Goal: Information Seeking & Learning: Learn about a topic

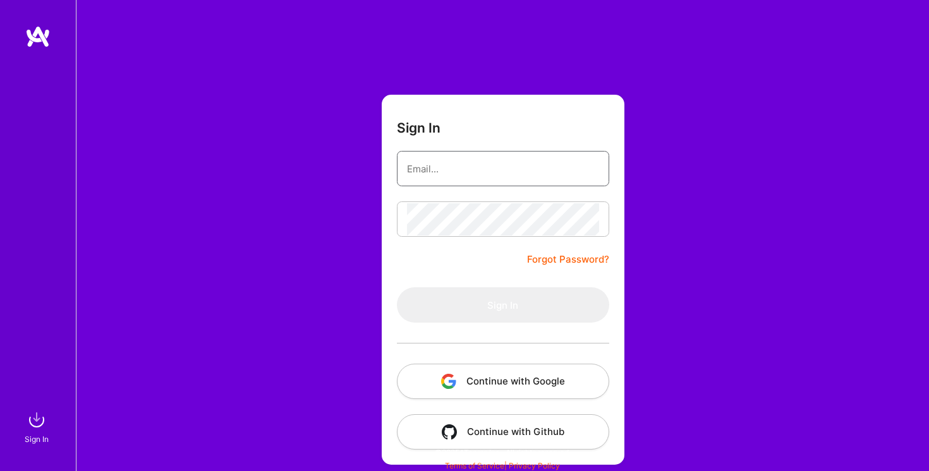
type input "[EMAIL_ADDRESS][DOMAIN_NAME]"
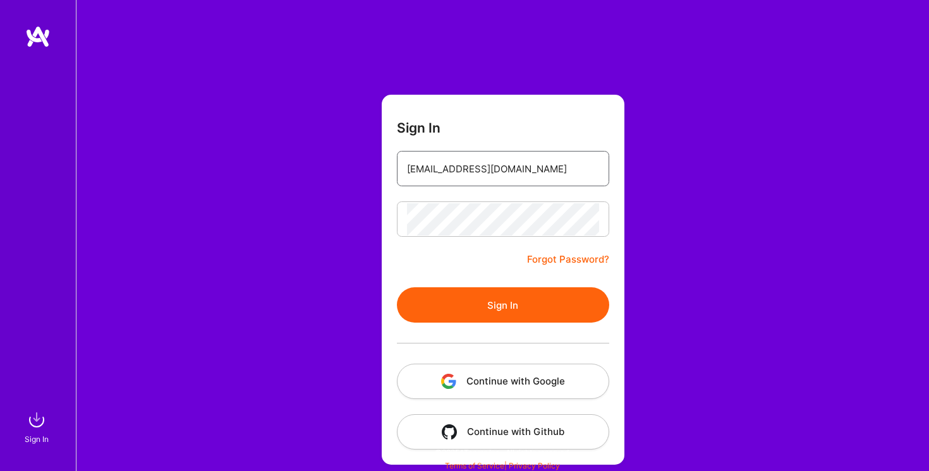
click at [470, 176] on input "[EMAIL_ADDRESS][DOMAIN_NAME]" at bounding box center [503, 169] width 192 height 32
click at [420, 255] on form "Sign In [EMAIL_ADDRESS][DOMAIN_NAME] Forgot Password? Sign In Continue with Goo…" at bounding box center [503, 280] width 243 height 370
click at [453, 283] on form "Sign In [EMAIL_ADDRESS][DOMAIN_NAME] Forgot Password? Sign In Continue with Goo…" at bounding box center [503, 280] width 243 height 370
click at [459, 300] on button "Sign In" at bounding box center [503, 305] width 212 height 35
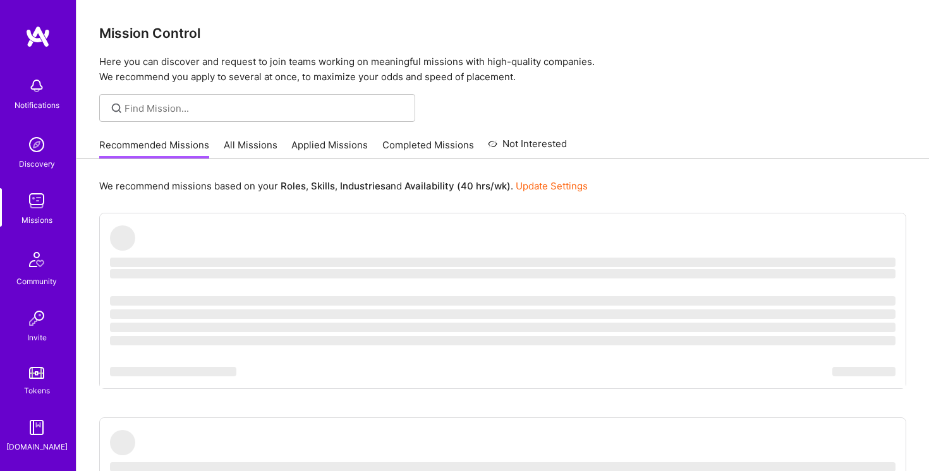
scroll to position [94, 0]
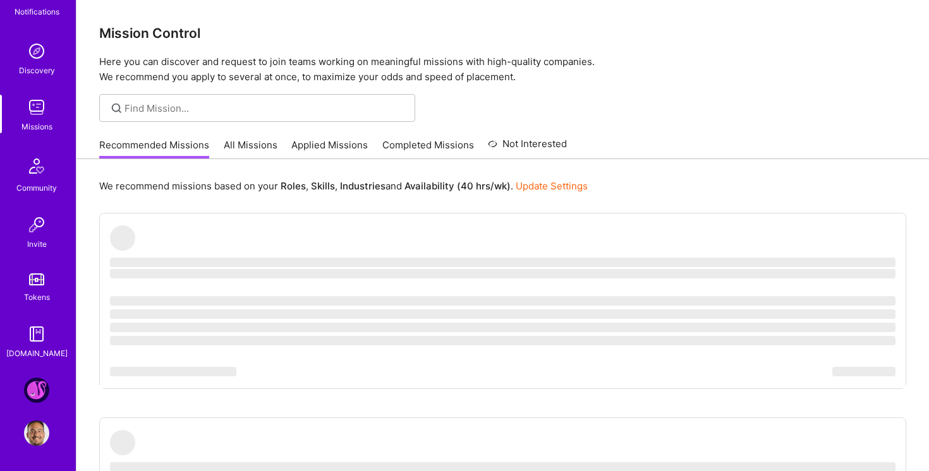
click at [37, 389] on img at bounding box center [36, 390] width 25 height 25
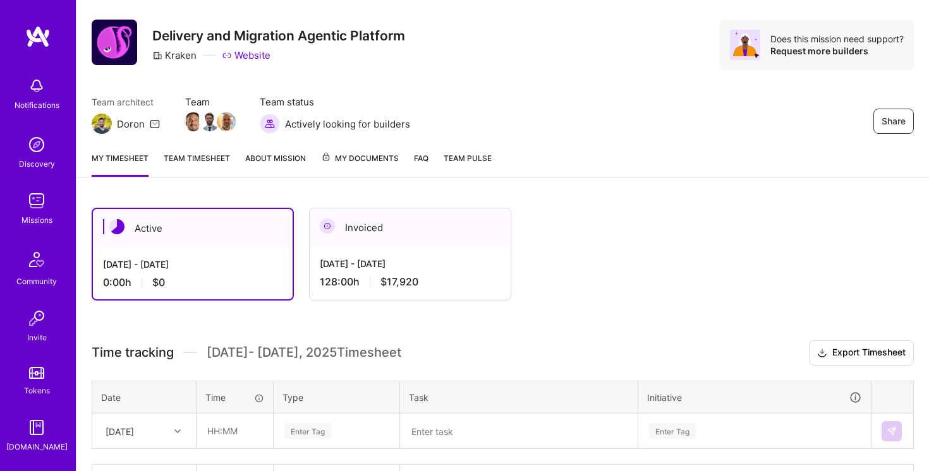
scroll to position [27, 0]
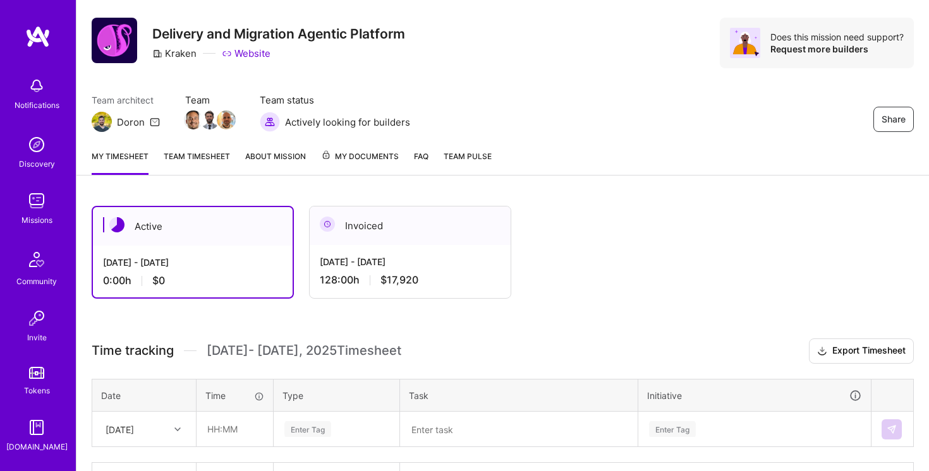
click at [209, 150] on link "Team timesheet" at bounding box center [197, 162] width 66 height 25
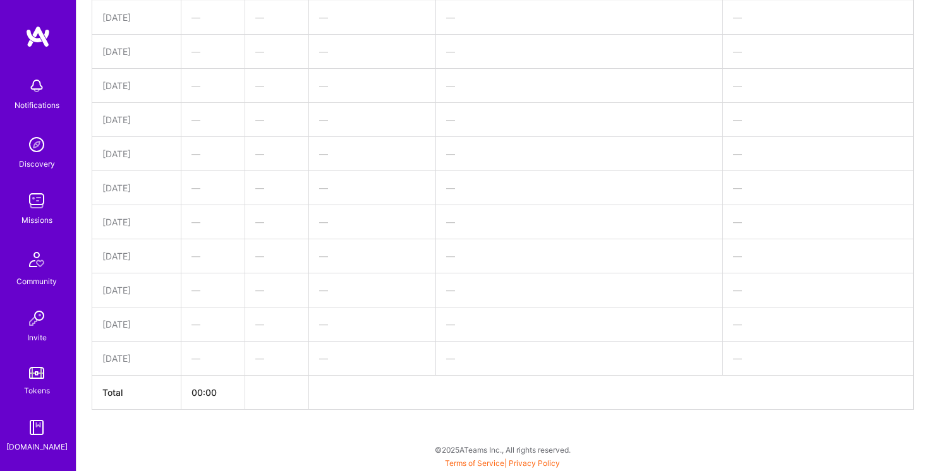
scroll to position [161, 0]
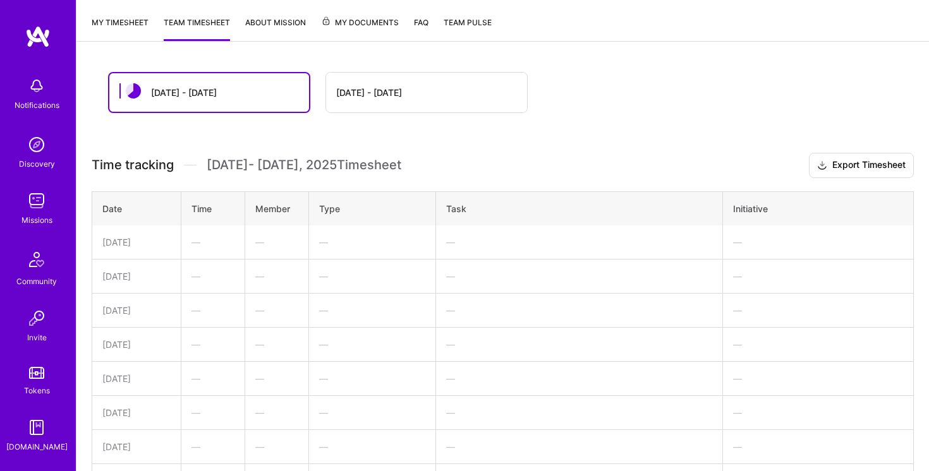
click at [178, 84] on div "[DATE] - [DATE]" at bounding box center [209, 92] width 200 height 39
click at [395, 90] on div "[DATE] - [DATE]" at bounding box center [426, 93] width 201 height 40
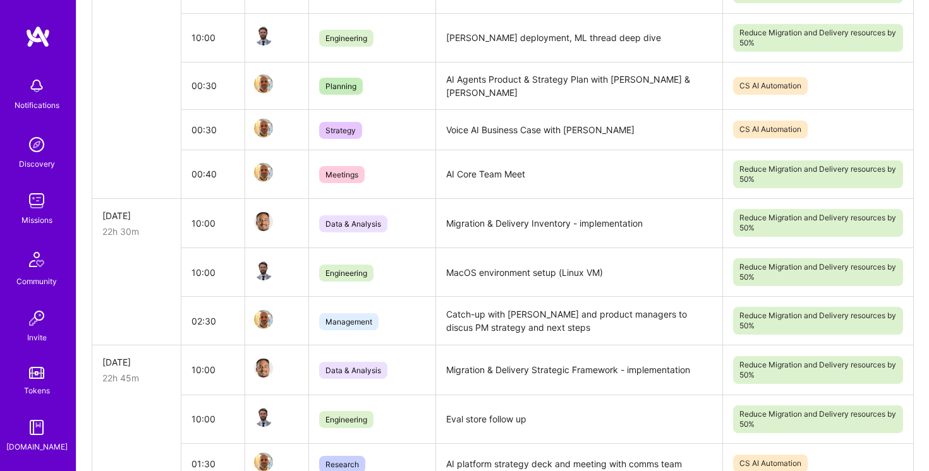
scroll to position [0, 0]
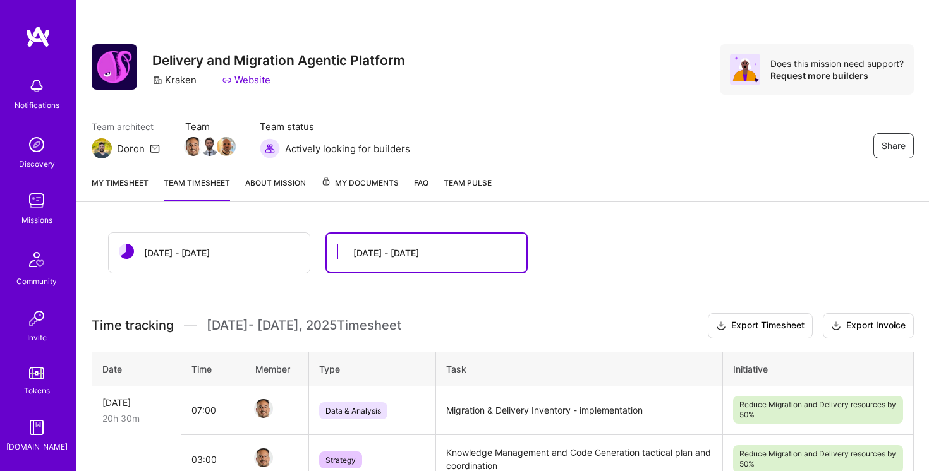
click at [119, 178] on link "My timesheet" at bounding box center [120, 188] width 57 height 25
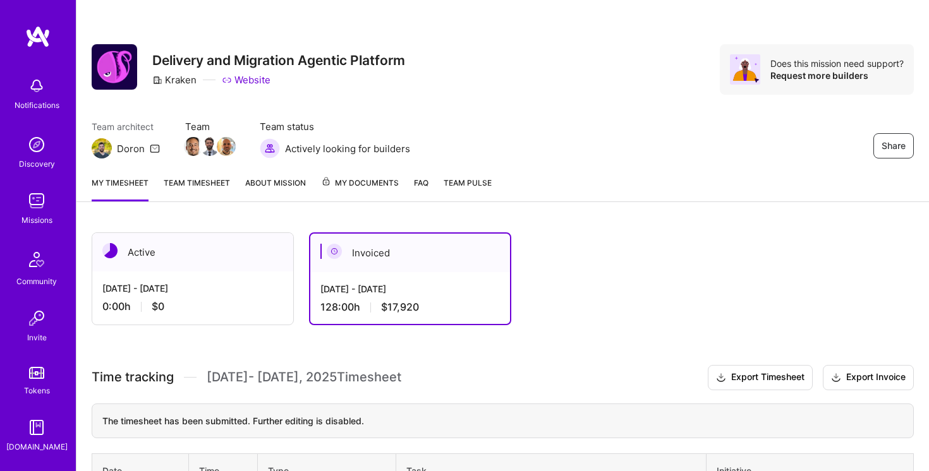
click at [238, 272] on div "[DATE] - [DATE] 0:00 h $0" at bounding box center [192, 298] width 201 height 52
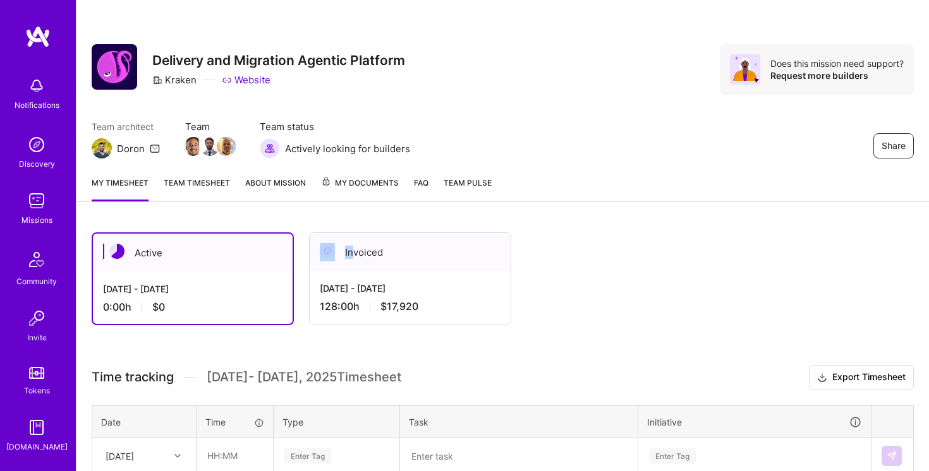
drag, startPoint x: 354, startPoint y: 250, endPoint x: 313, endPoint y: 216, distance: 53.3
click at [313, 216] on div "Share Delivery and Migration Agentic Platform Kraken Website Does this mission …" at bounding box center [502, 293] width 853 height 586
click at [301, 209] on div "Share Delivery and Migration Agentic Platform Kraken Website Does this mission …" at bounding box center [502, 293] width 853 height 586
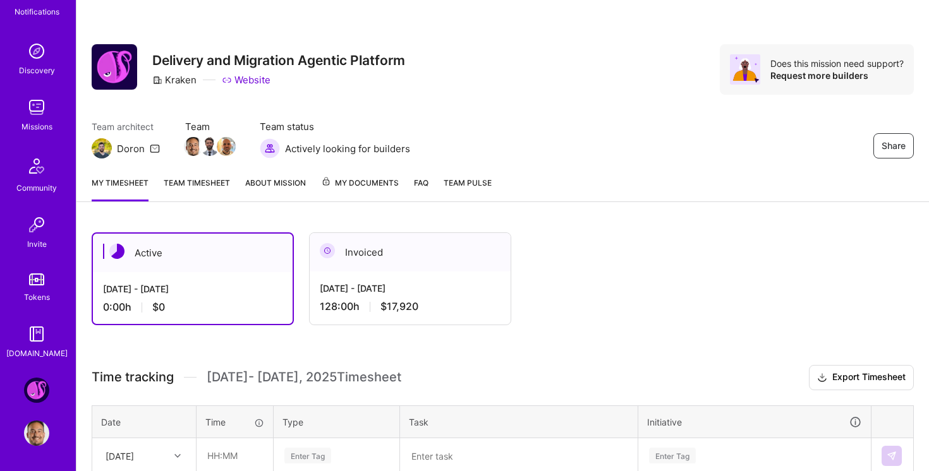
click at [37, 370] on div "Notifications Discovery Missions Community Invite Tokens [DOMAIN_NAME] Kraken: …" at bounding box center [38, 235] width 76 height 471
click at [37, 386] on img at bounding box center [36, 390] width 25 height 25
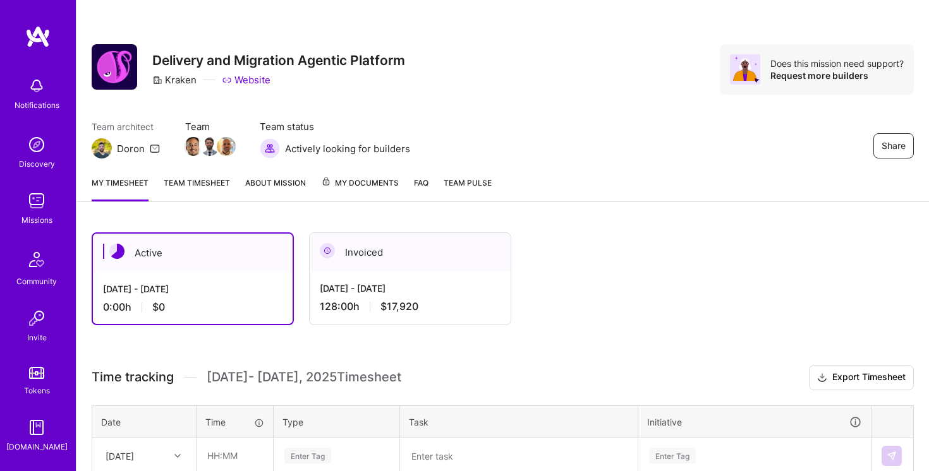
scroll to position [94, 0]
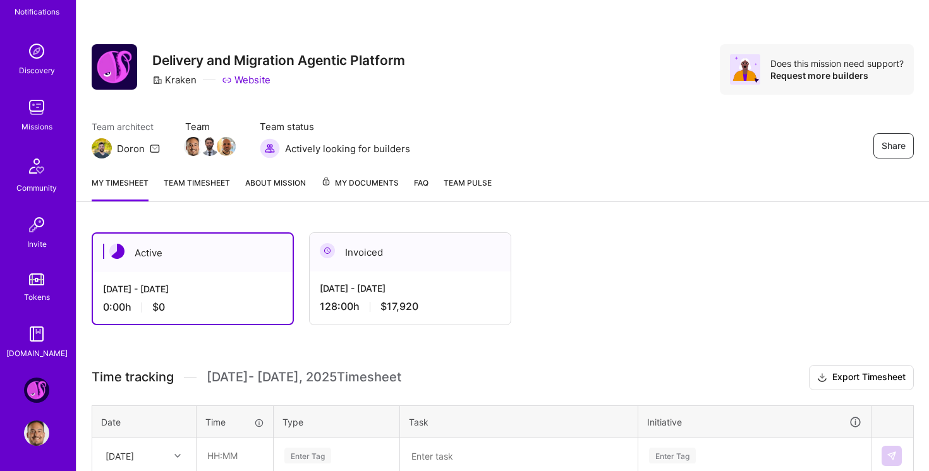
click at [34, 391] on img at bounding box center [36, 390] width 25 height 25
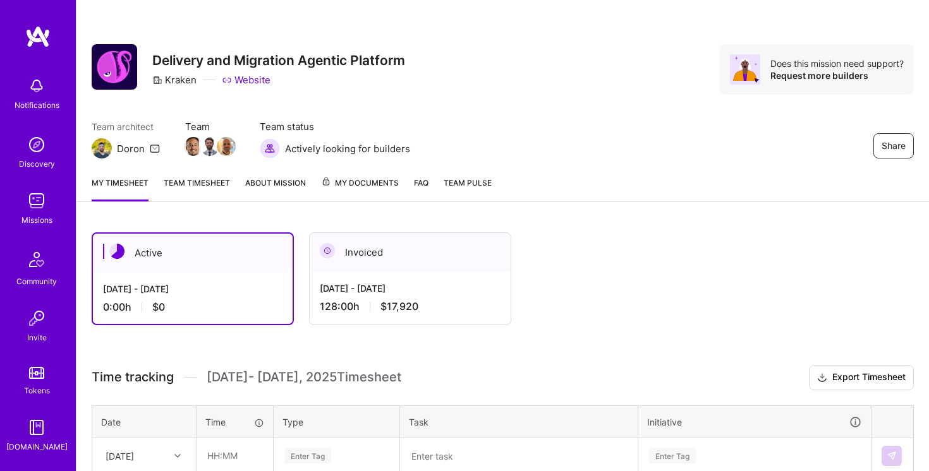
click at [43, 92] on img at bounding box center [36, 85] width 25 height 25
click at [38, 148] on img at bounding box center [36, 144] width 25 height 25
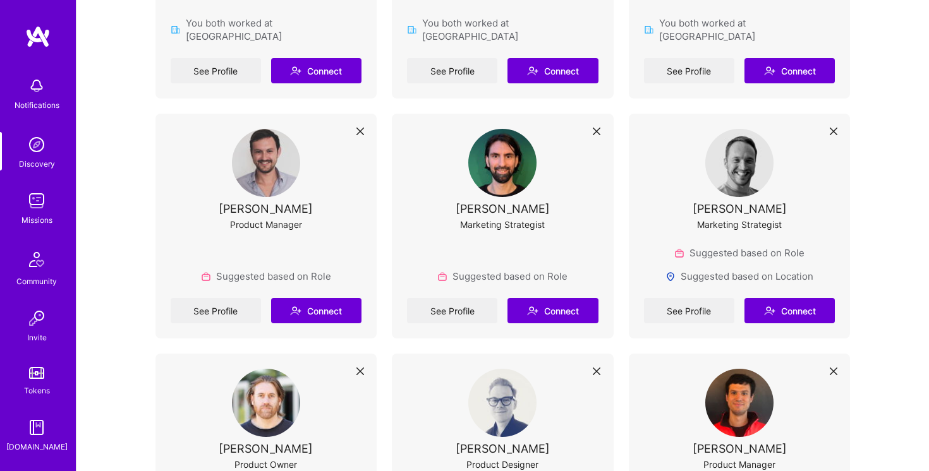
click at [33, 193] on img at bounding box center [36, 200] width 25 height 25
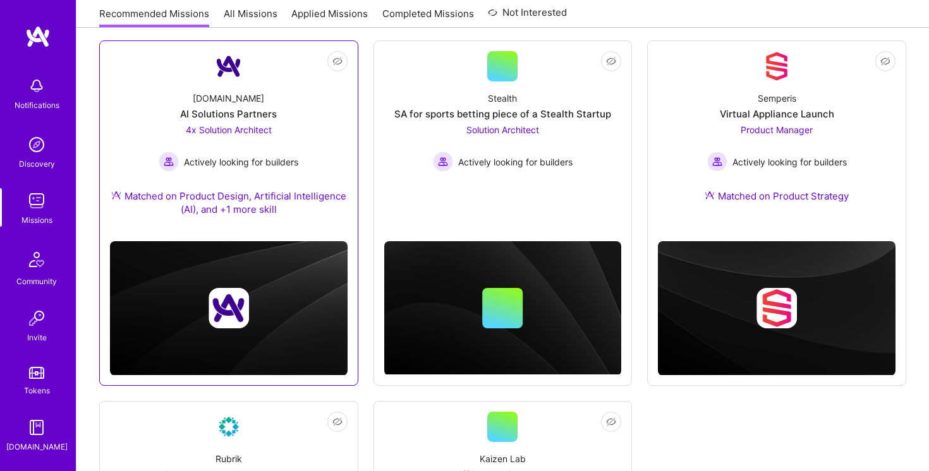
scroll to position [176, 0]
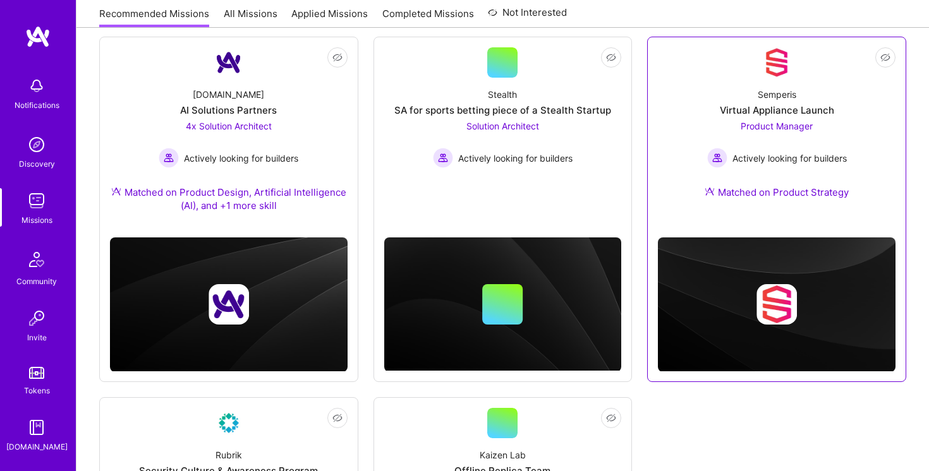
click at [785, 85] on div "Semperis Virtual Appliance Launch Product Manager Actively looking for builders…" at bounding box center [777, 146] width 238 height 137
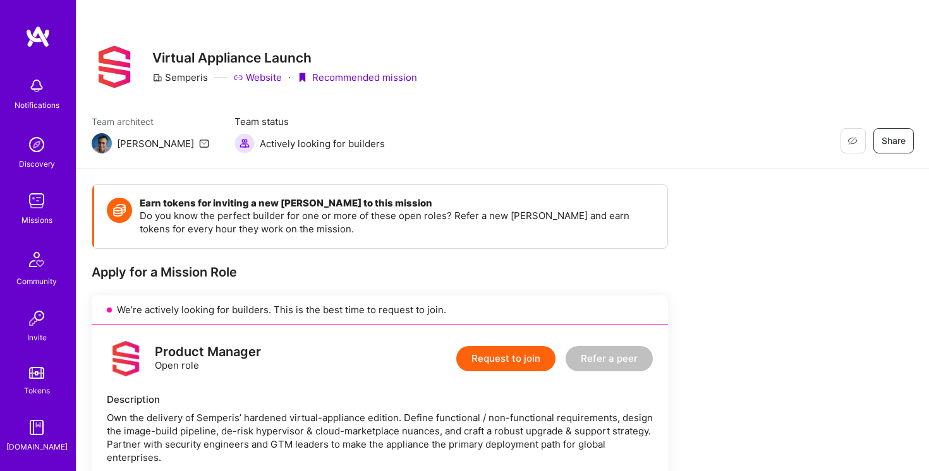
click at [33, 97] on img at bounding box center [36, 85] width 25 height 25
click at [31, 155] on img at bounding box center [36, 144] width 25 height 25
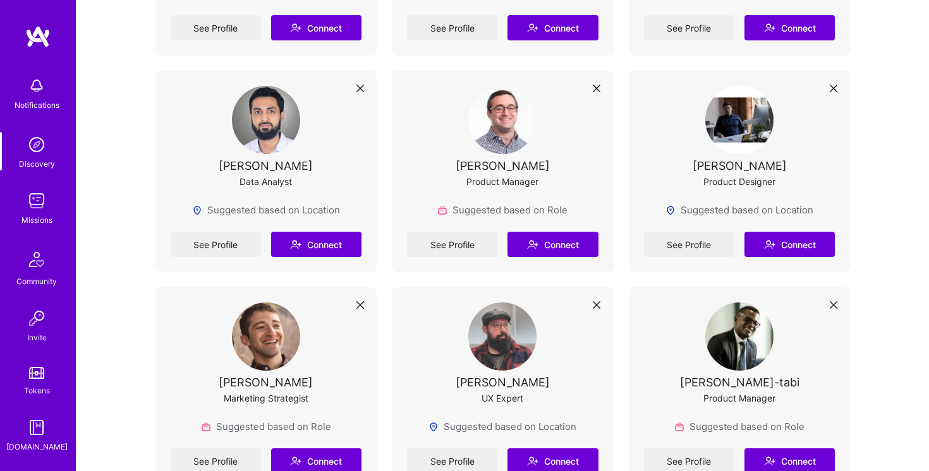
click at [39, 206] on img at bounding box center [36, 200] width 25 height 25
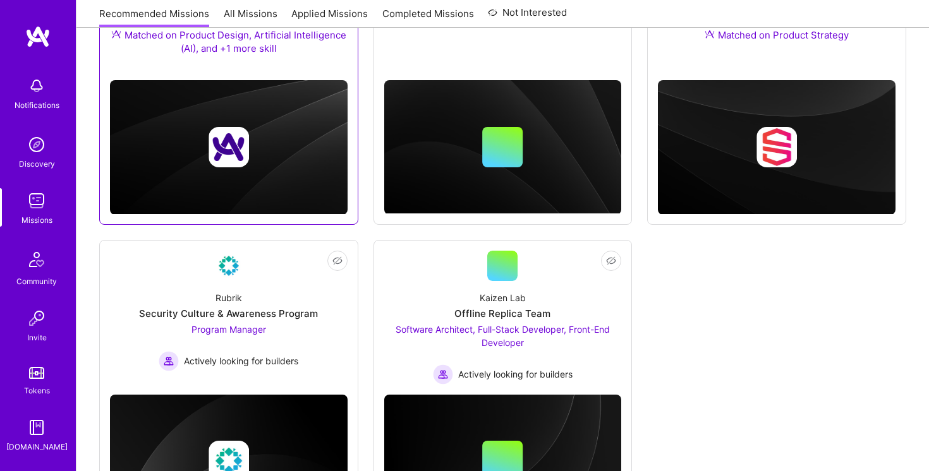
scroll to position [415, 0]
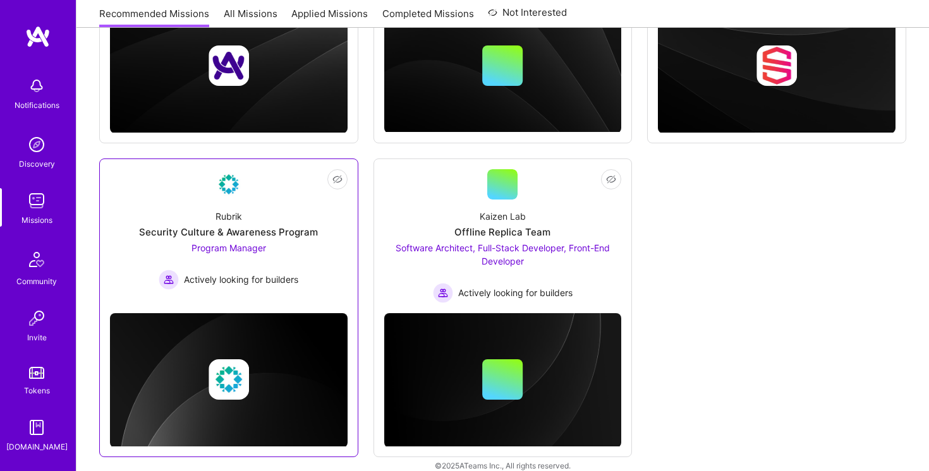
click at [230, 192] on img at bounding box center [229, 184] width 30 height 30
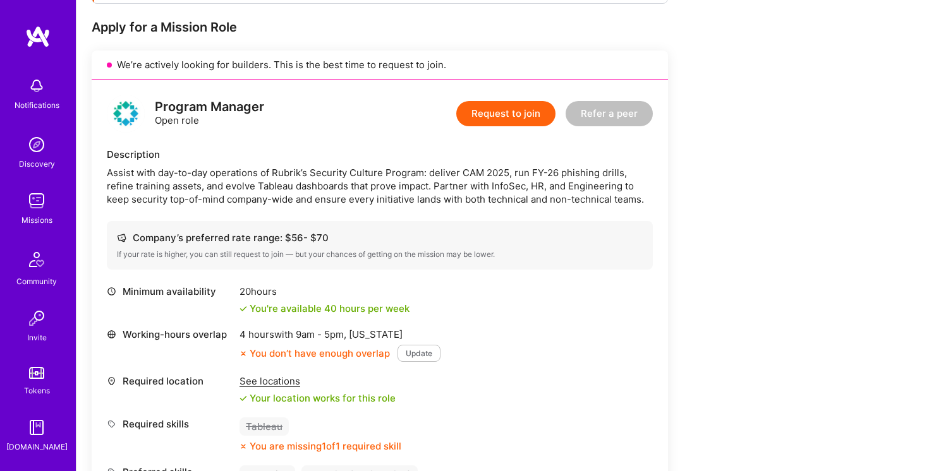
scroll to position [245, 0]
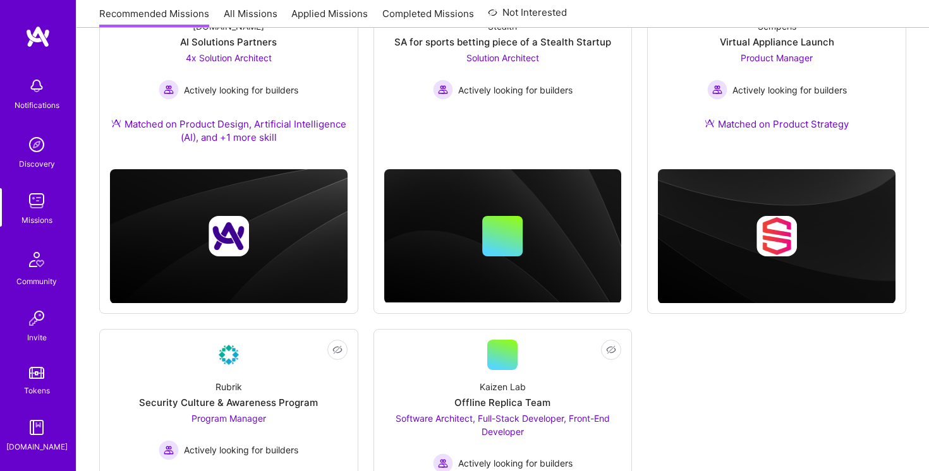
scroll to position [415, 0]
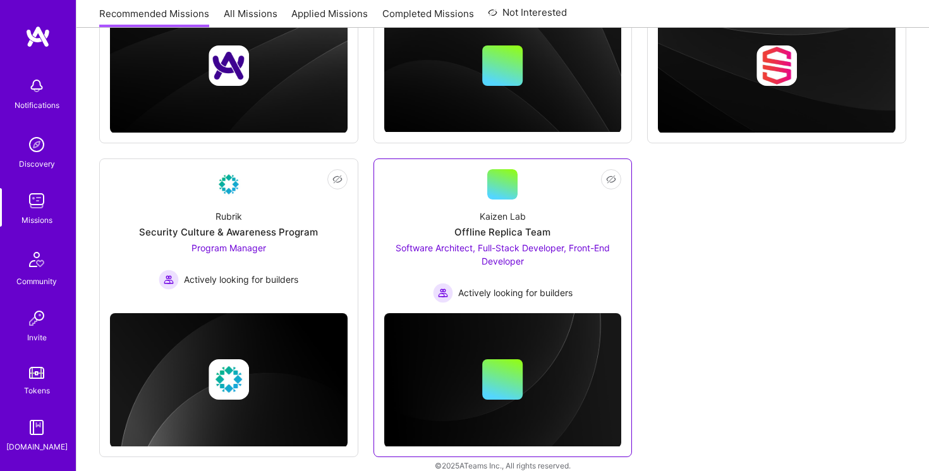
click at [512, 263] on span "Software Architect, Full-Stack Developer, Front-End Developer" at bounding box center [503, 255] width 214 height 24
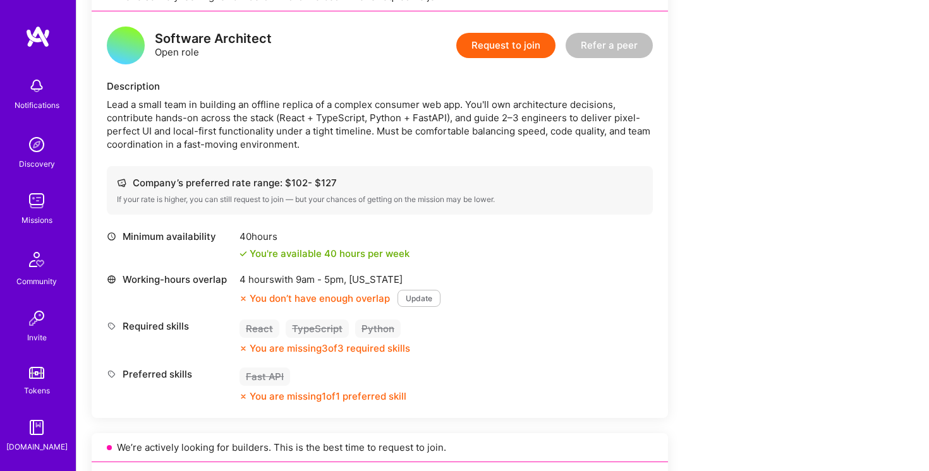
scroll to position [153, 0]
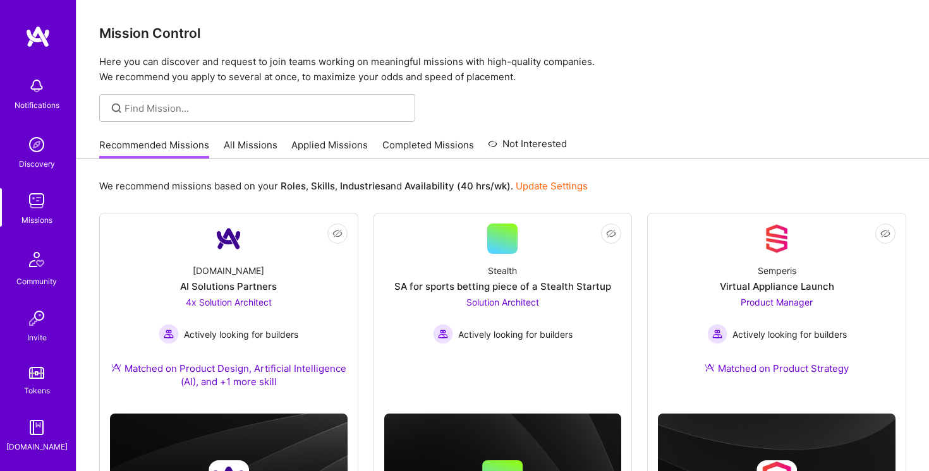
click at [250, 140] on link "All Missions" at bounding box center [251, 148] width 54 height 21
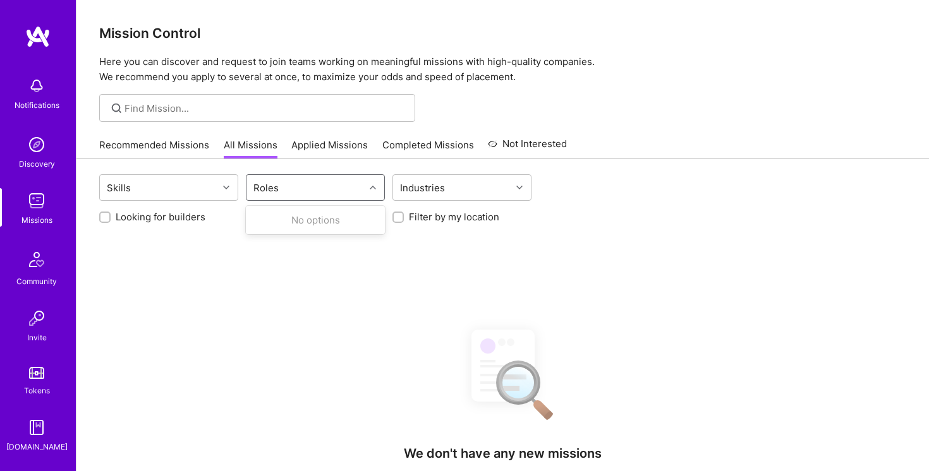
click at [324, 191] on div "Roles" at bounding box center [305, 187] width 118 height 25
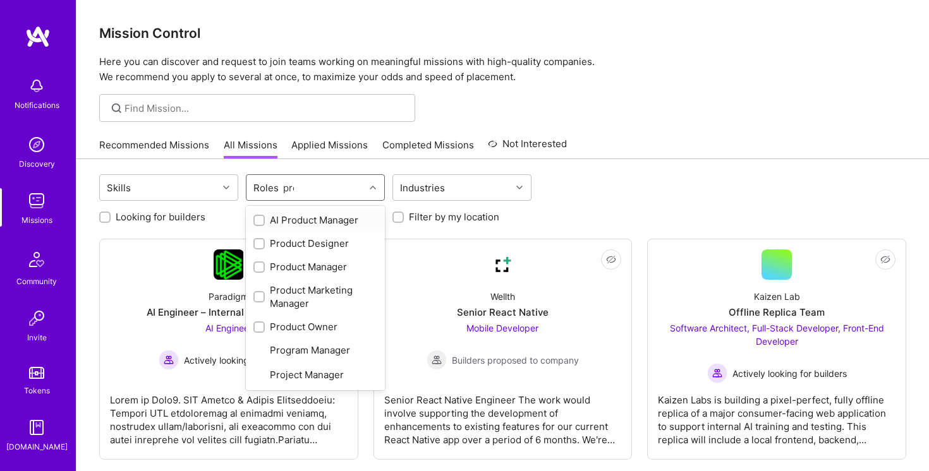
type input "prod"
click at [309, 222] on div "AI Product Manager" at bounding box center [315, 220] width 124 height 13
checkbox input "true"
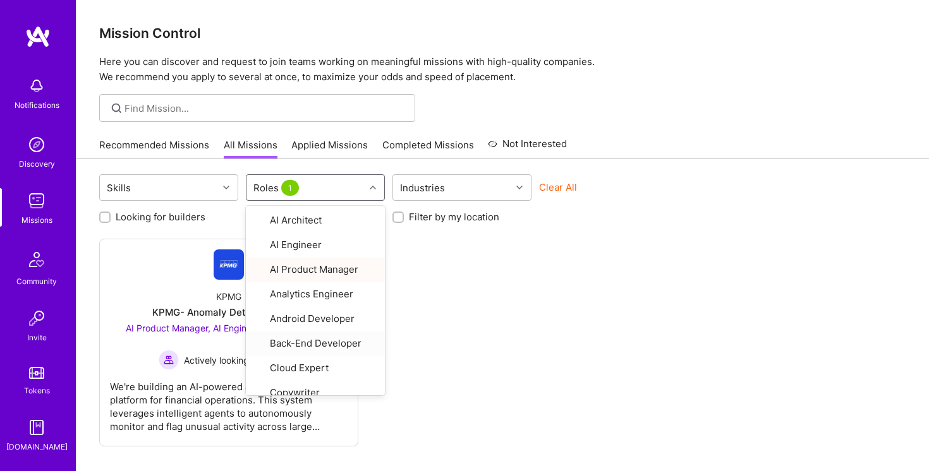
click at [449, 358] on div "Not Interested KPMG KPMG- Anomaly Detection Agent AI Product Manager, AI Engine…" at bounding box center [502, 343] width 807 height 208
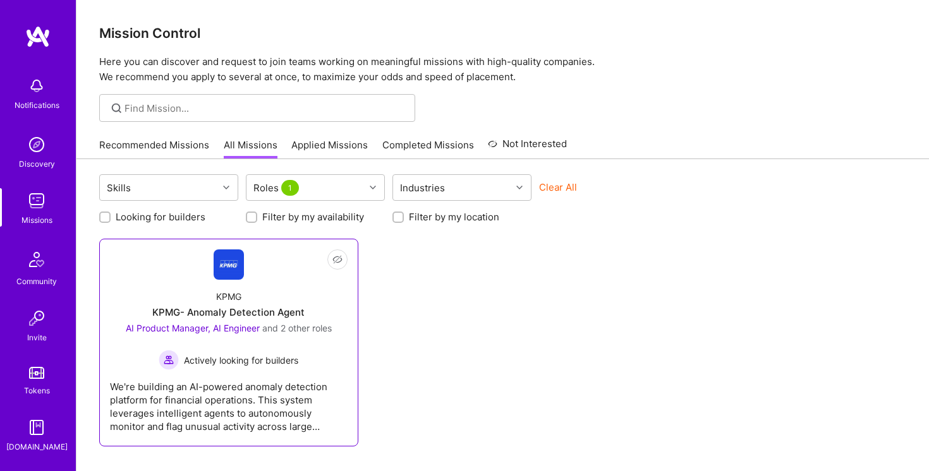
click at [222, 286] on div "KPMG KPMG- Anomaly Detection Agent AI Product Manager, AI Engineer and 2 other …" at bounding box center [229, 325] width 238 height 90
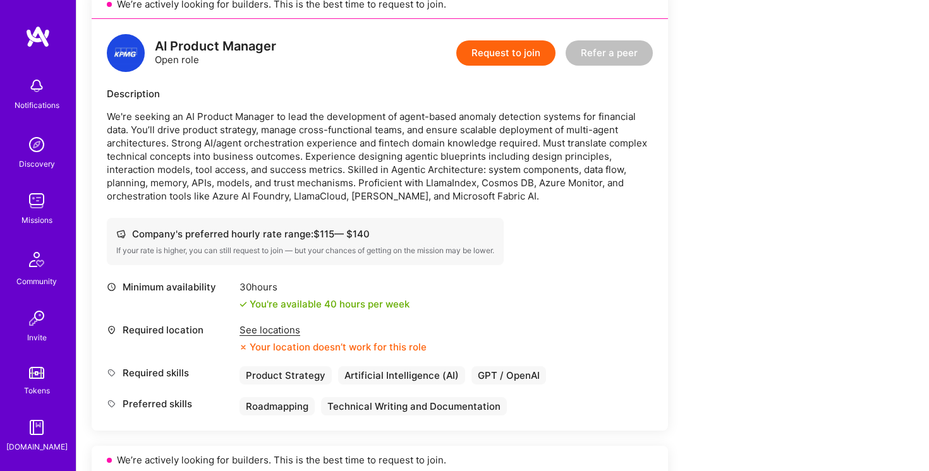
scroll to position [760, 0]
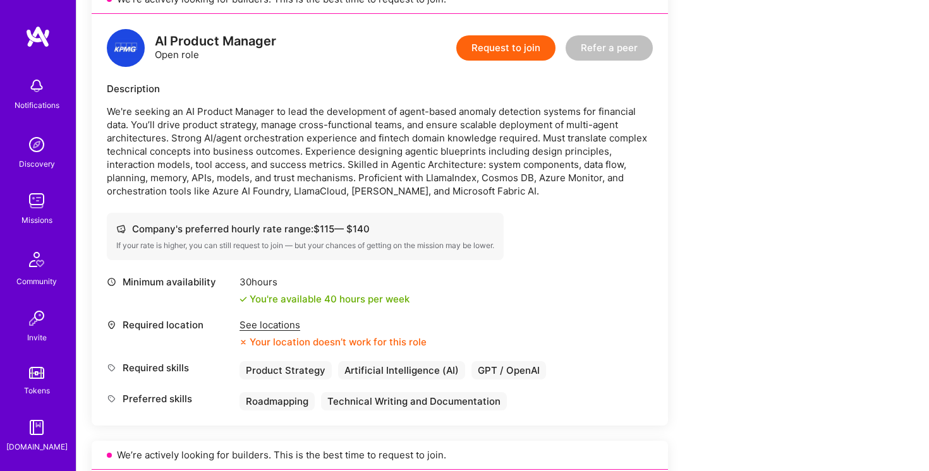
click at [262, 326] on div "See locations" at bounding box center [333, 325] width 187 height 13
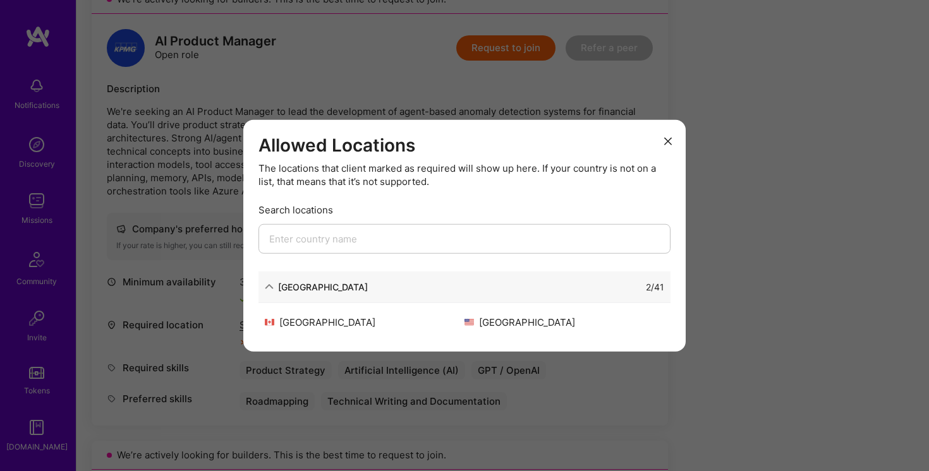
scroll to position [911, 0]
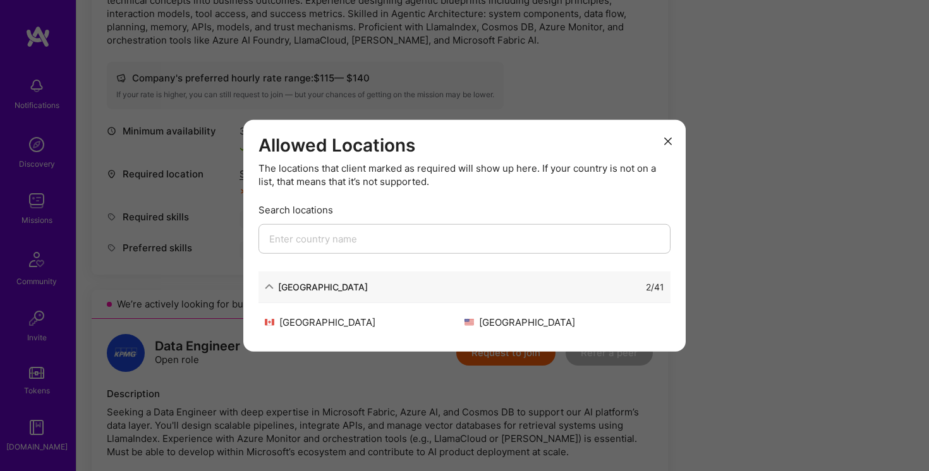
click at [672, 140] on button "modal" at bounding box center [667, 140] width 15 height 21
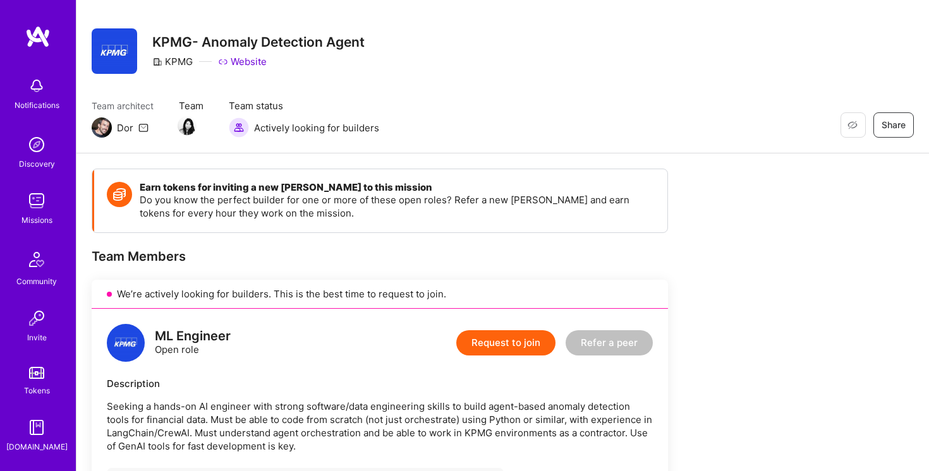
scroll to position [0, 0]
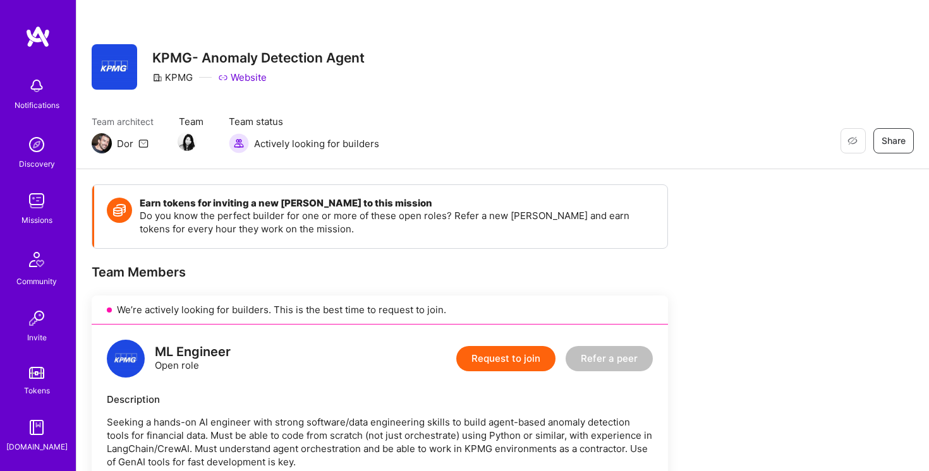
click at [40, 42] on img at bounding box center [37, 36] width 25 height 23
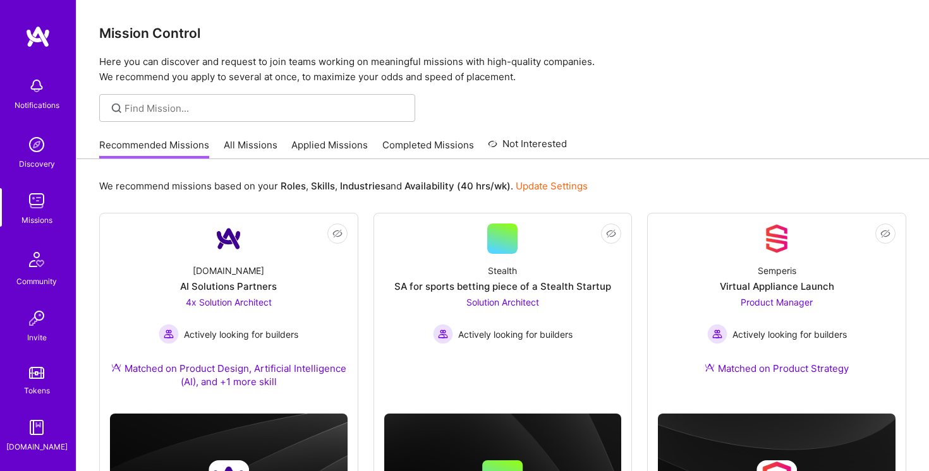
click at [243, 153] on link "All Missions" at bounding box center [251, 148] width 54 height 21
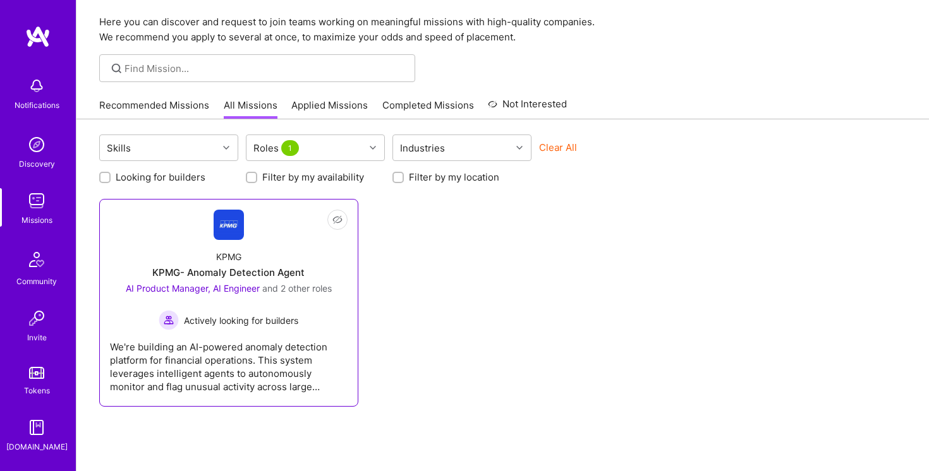
scroll to position [22, 0]
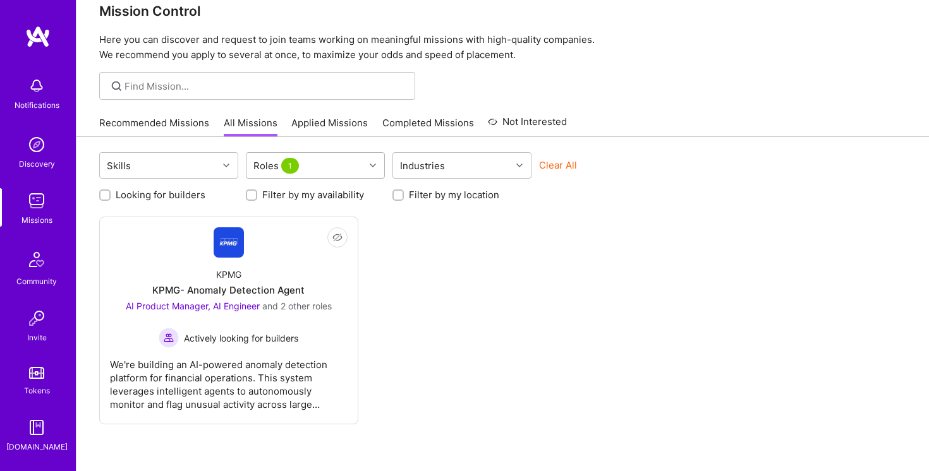
click at [336, 166] on div "Roles 1" at bounding box center [305, 165] width 118 height 25
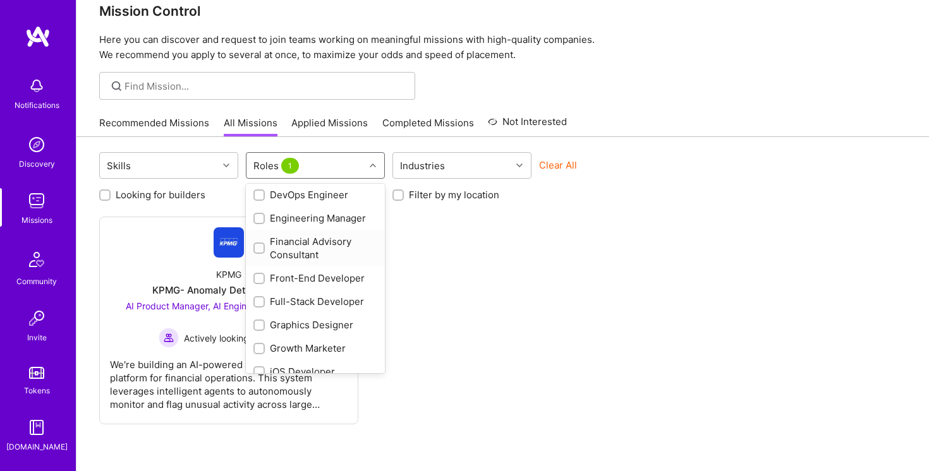
scroll to position [486, 0]
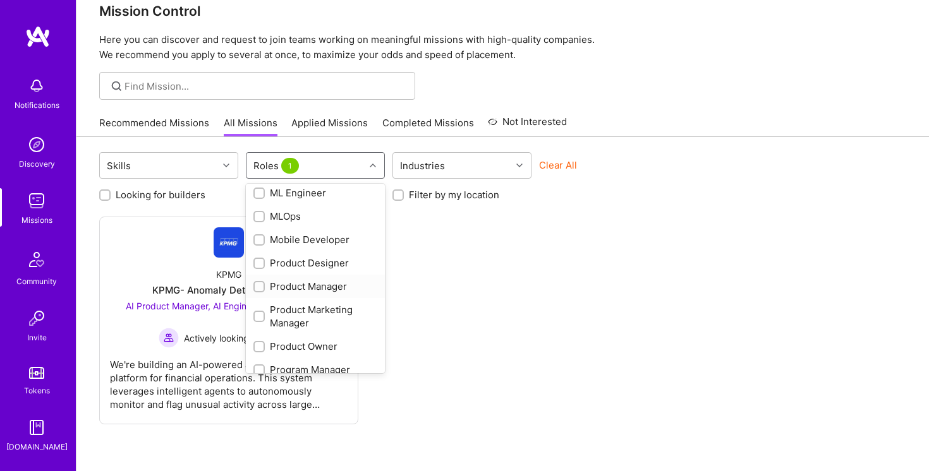
click at [259, 289] on input "checkbox" at bounding box center [260, 287] width 9 height 9
checkbox input "true"
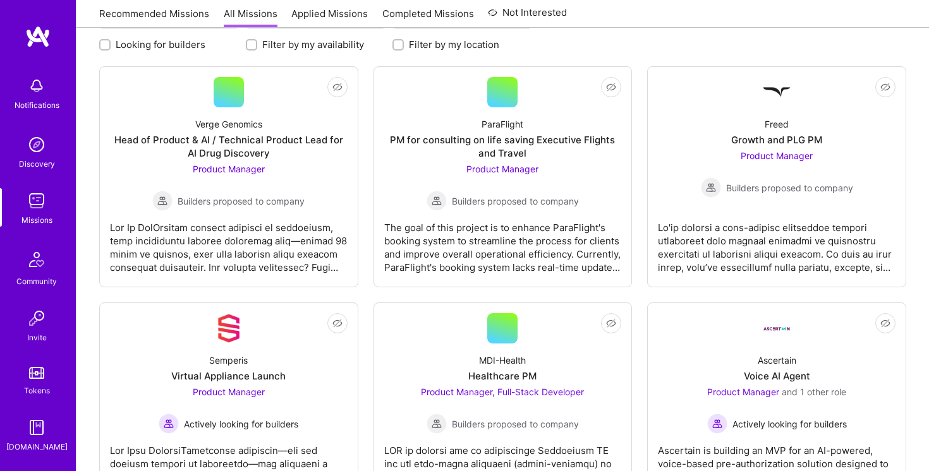
scroll to position [173, 0]
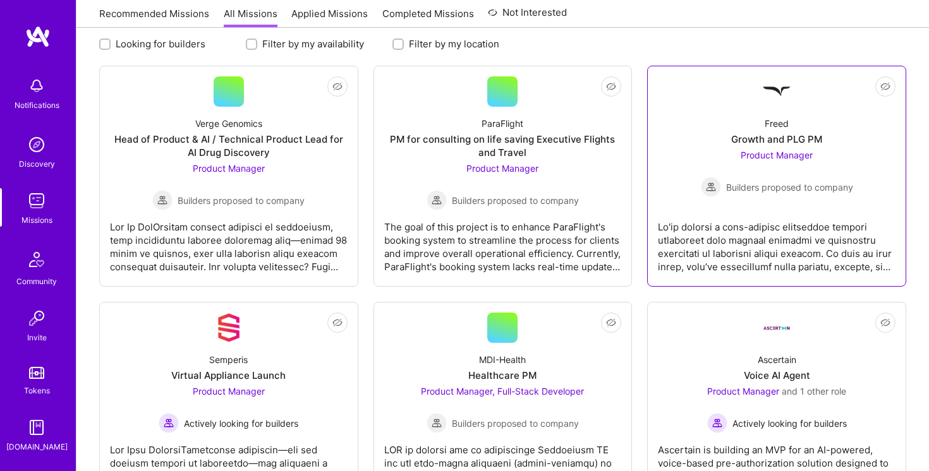
click at [798, 133] on div "Growth and PLG PM" at bounding box center [776, 139] width 91 height 13
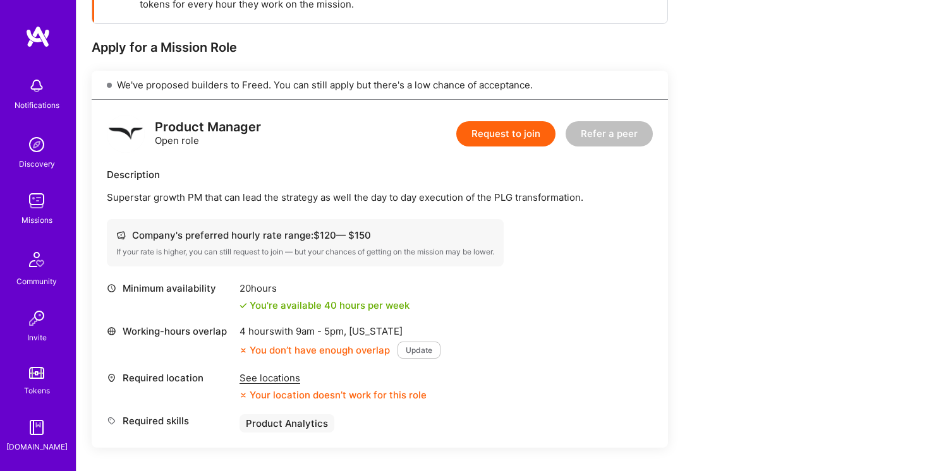
scroll to position [219, 0]
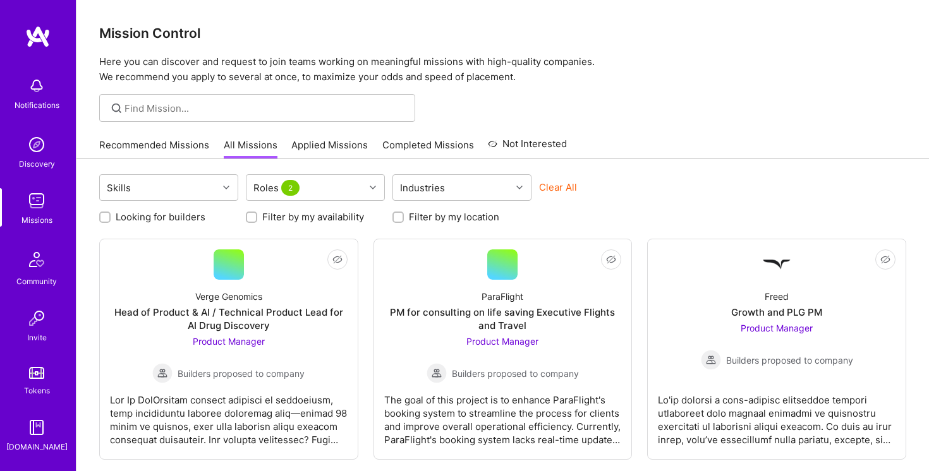
click at [40, 76] on img at bounding box center [36, 85] width 25 height 25
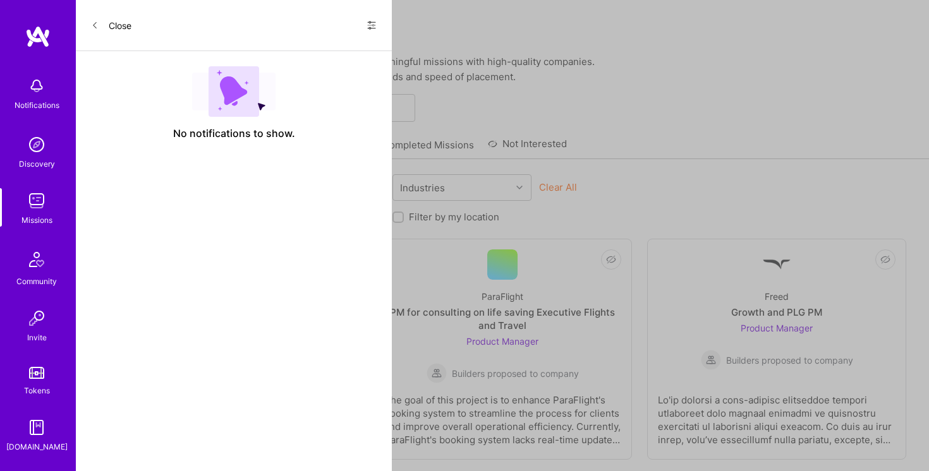
scroll to position [94, 0]
